Goal: Task Accomplishment & Management: Manage account settings

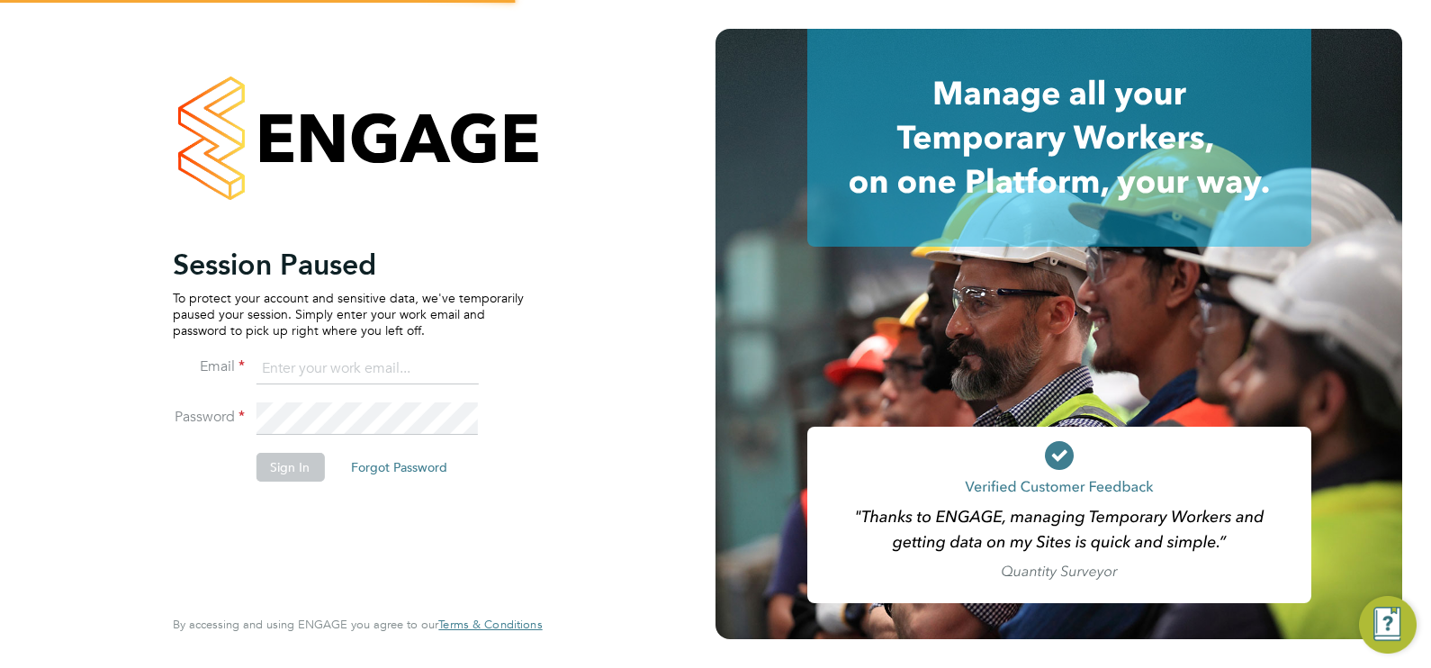
type input "[EMAIL_ADDRESS][DOMAIN_NAME]"
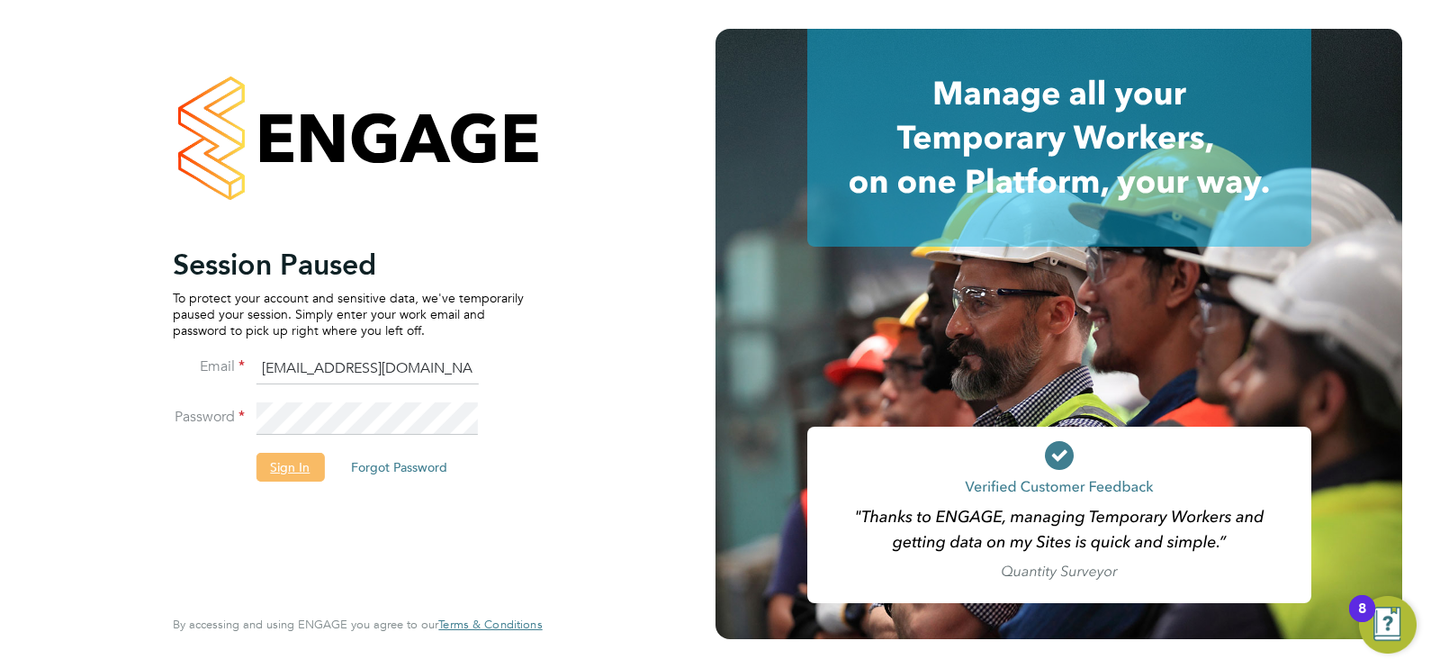
click at [294, 481] on button "Sign In" at bounding box center [290, 467] width 68 height 29
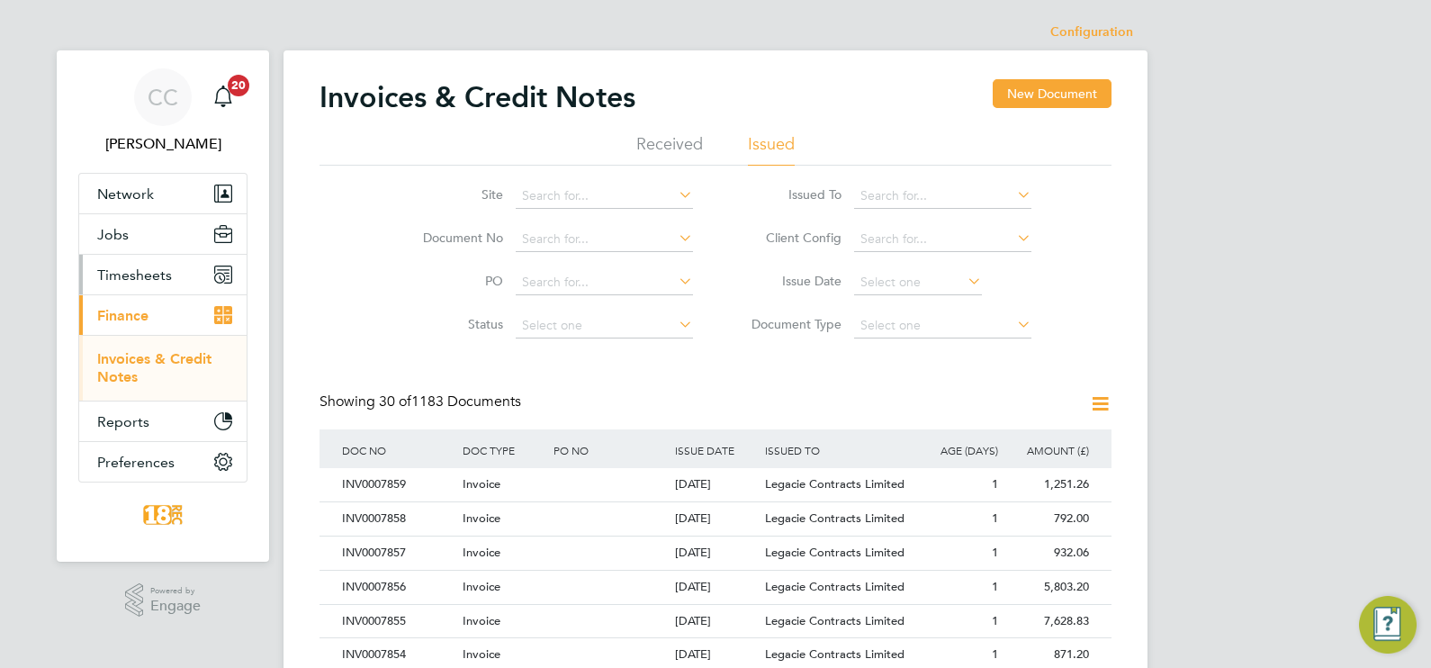
click at [113, 284] on button "Timesheets" at bounding box center [162, 275] width 167 height 40
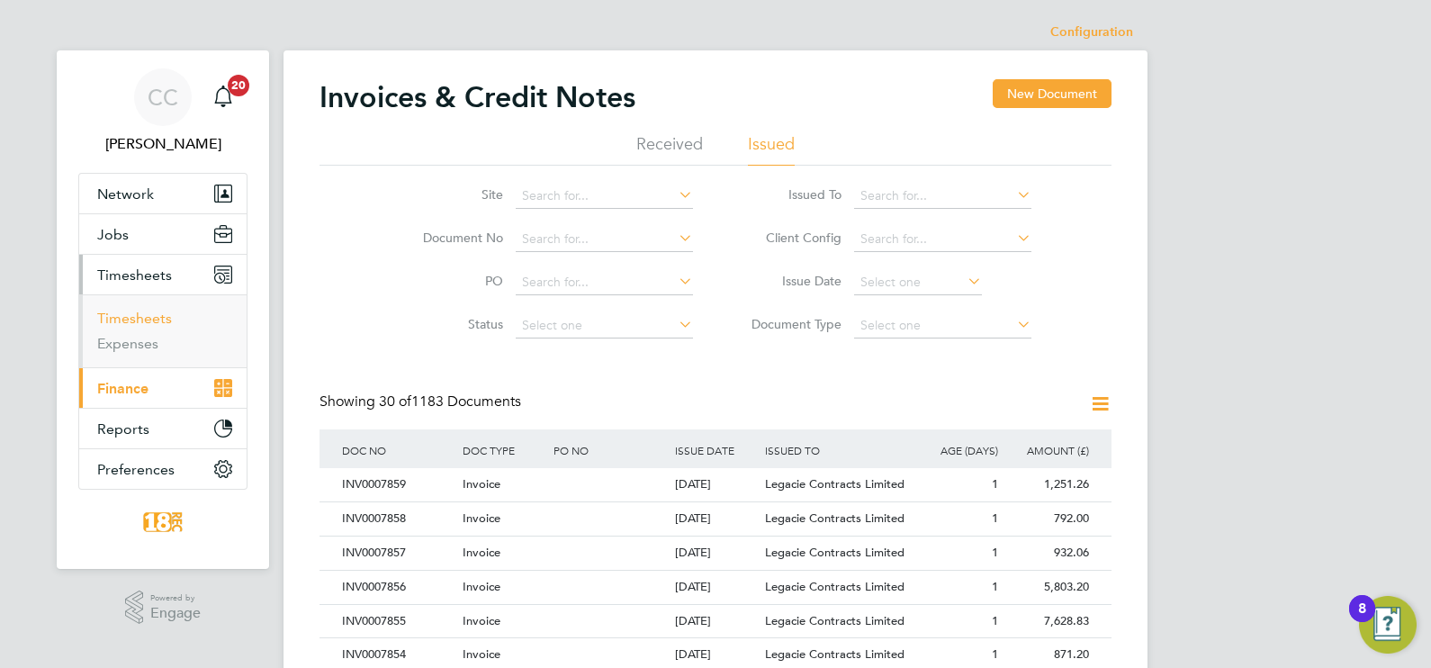
click at [136, 310] on link "Timesheets" at bounding box center [134, 318] width 75 height 17
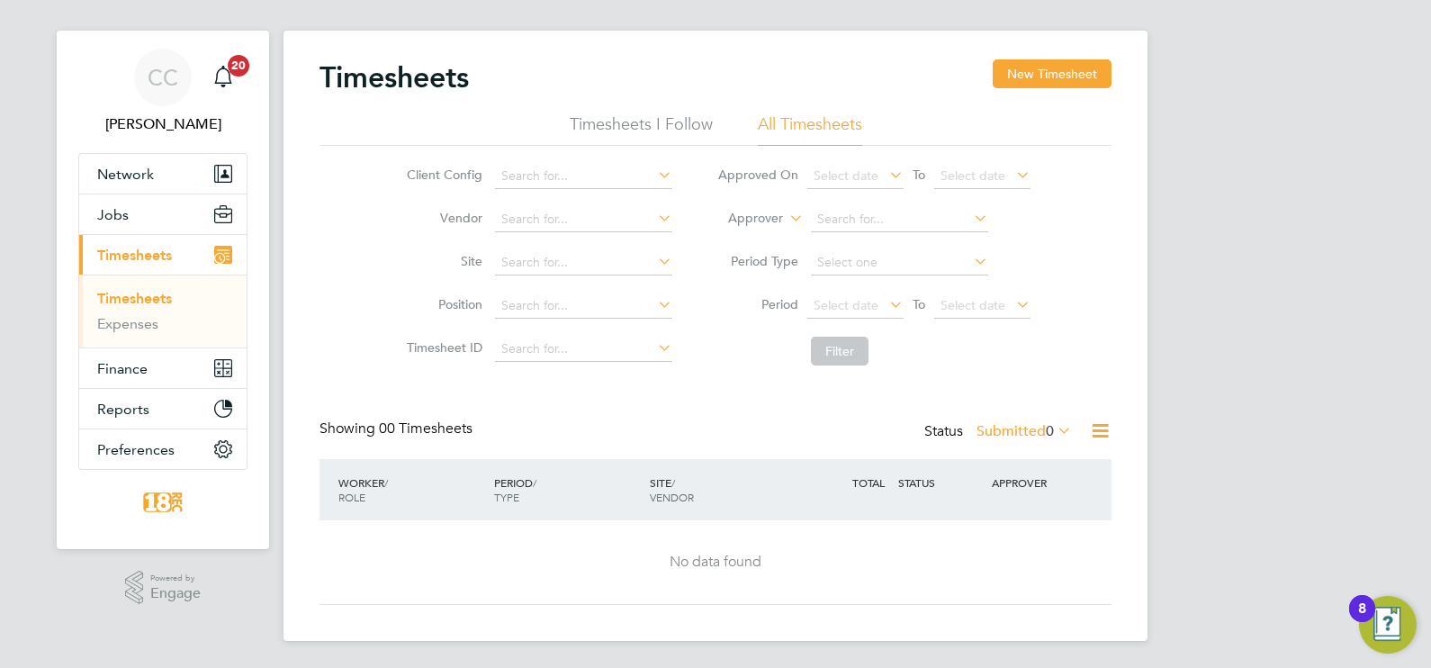
click at [1029, 438] on div "Status Submitted 0" at bounding box center [999, 431] width 151 height 25
click at [1024, 426] on label "Submitted 0" at bounding box center [1024, 431] width 95 height 18
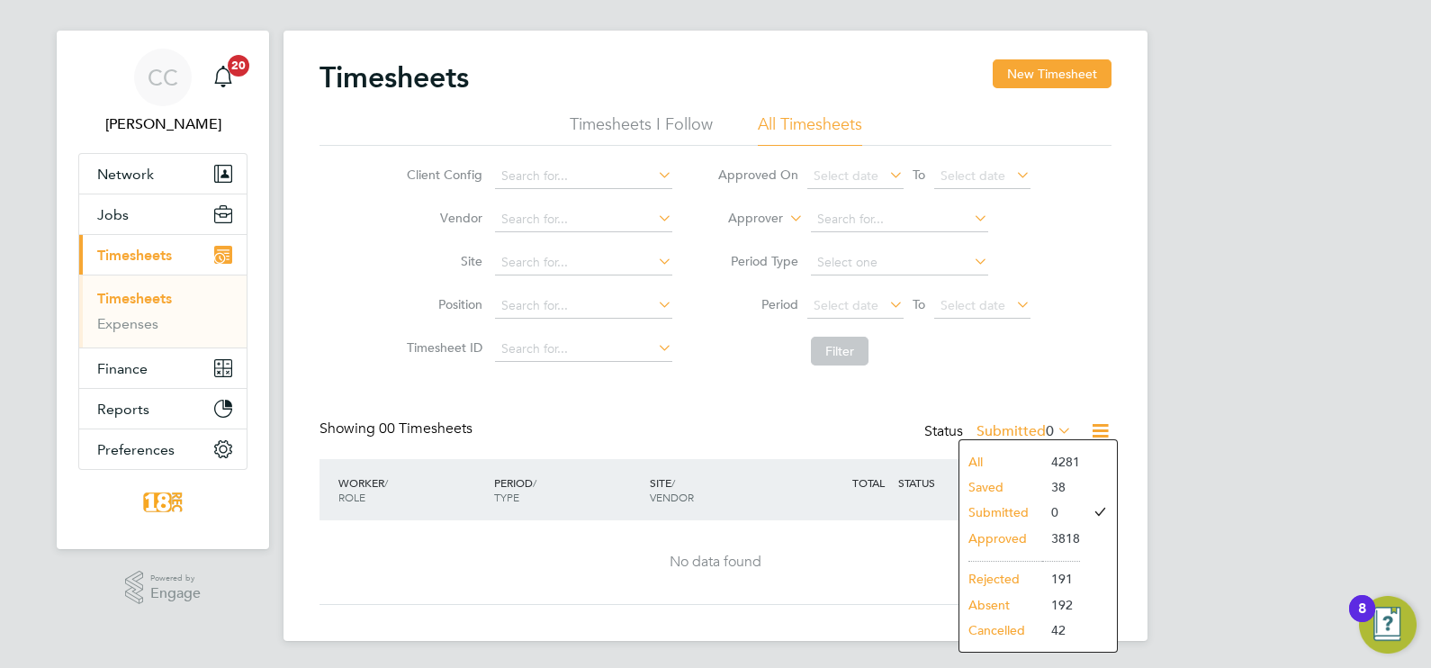
click at [1017, 457] on li "All" at bounding box center [1000, 461] width 83 height 25
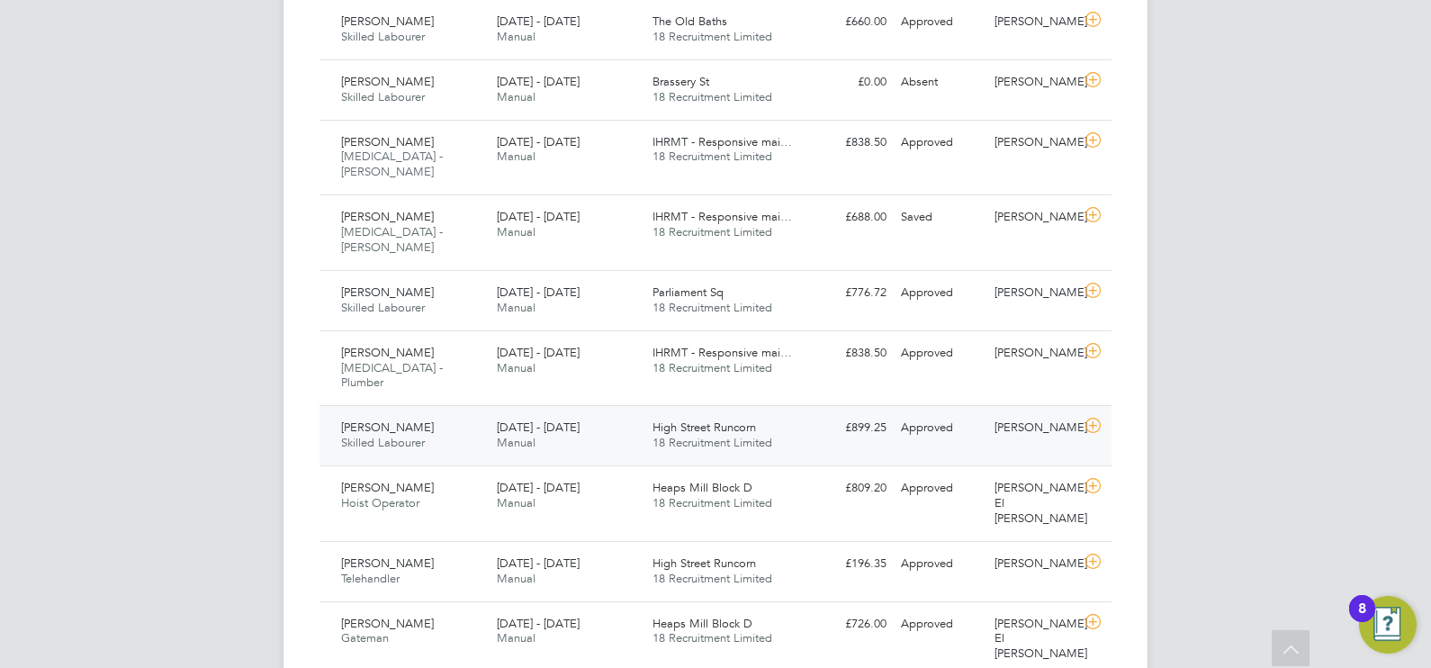
click at [462, 413] on div "[PERSON_NAME] Skilled Labourer [DATE] - [DATE]" at bounding box center [412, 435] width 156 height 45
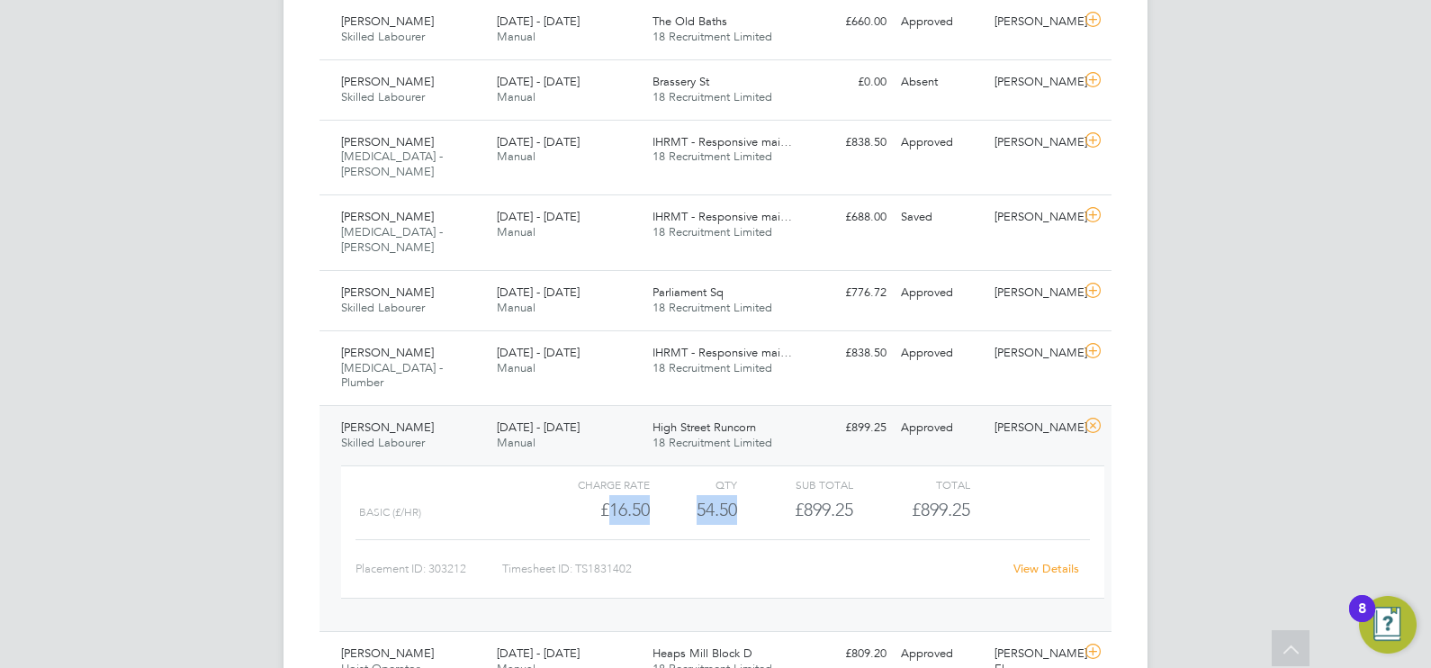
drag, startPoint x: 773, startPoint y: 419, endPoint x: 604, endPoint y: 414, distance: 169.3
click at [604, 495] on div "Basic (£/HR) £16.50 54.5 54.50 55 £899.25 £899.25" at bounding box center [722, 510] width 763 height 30
drag, startPoint x: 604, startPoint y: 414, endPoint x: 792, endPoint y: 463, distance: 194.3
click at [792, 554] on div "Timesheet ID: TS1831402" at bounding box center [752, 568] width 500 height 29
